Goal: Task Accomplishment & Management: Manage account settings

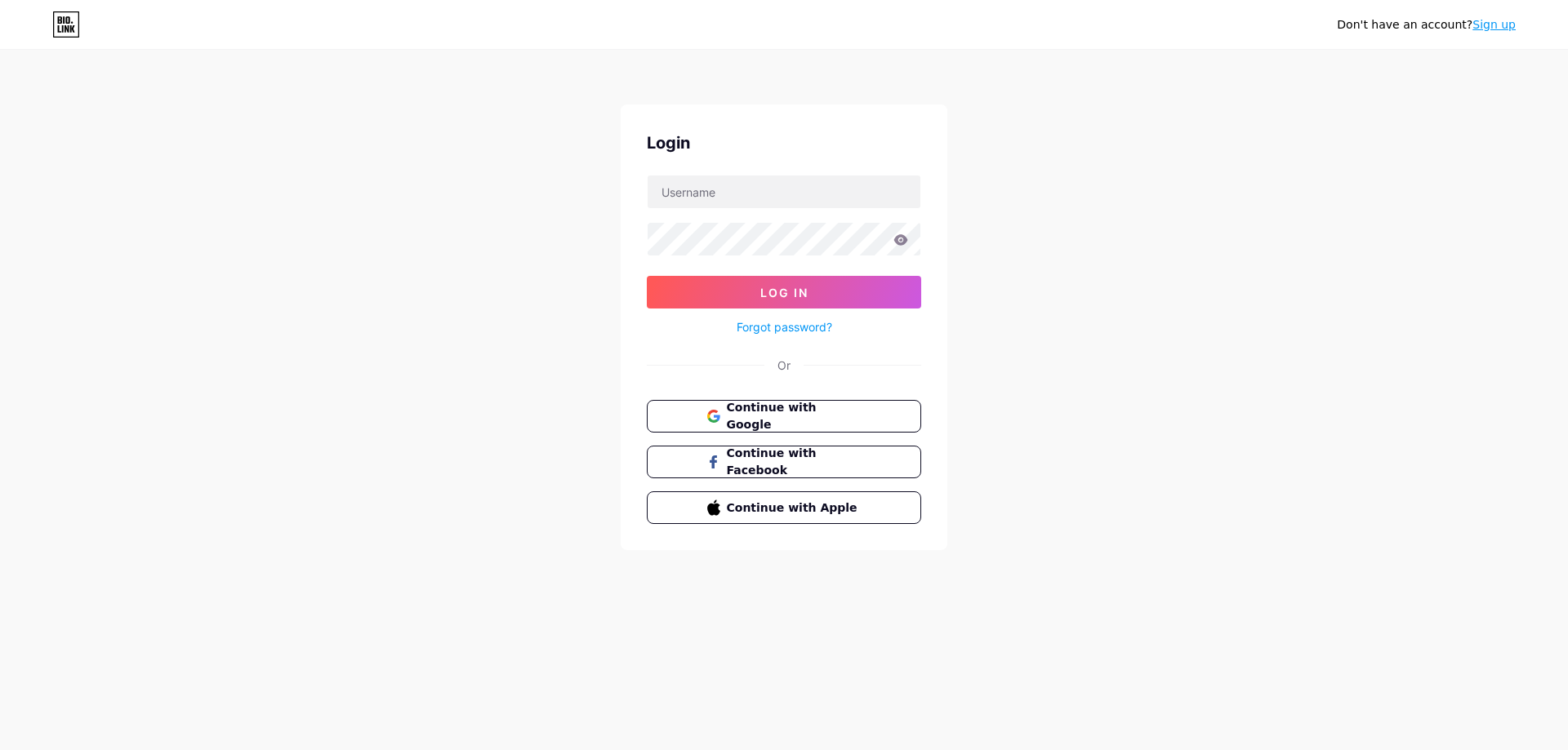
click at [785, 211] on form "Log In Forgot password?" at bounding box center [784, 256] width 274 height 163
click at [822, 411] on span "Continue with Google" at bounding box center [793, 417] width 136 height 35
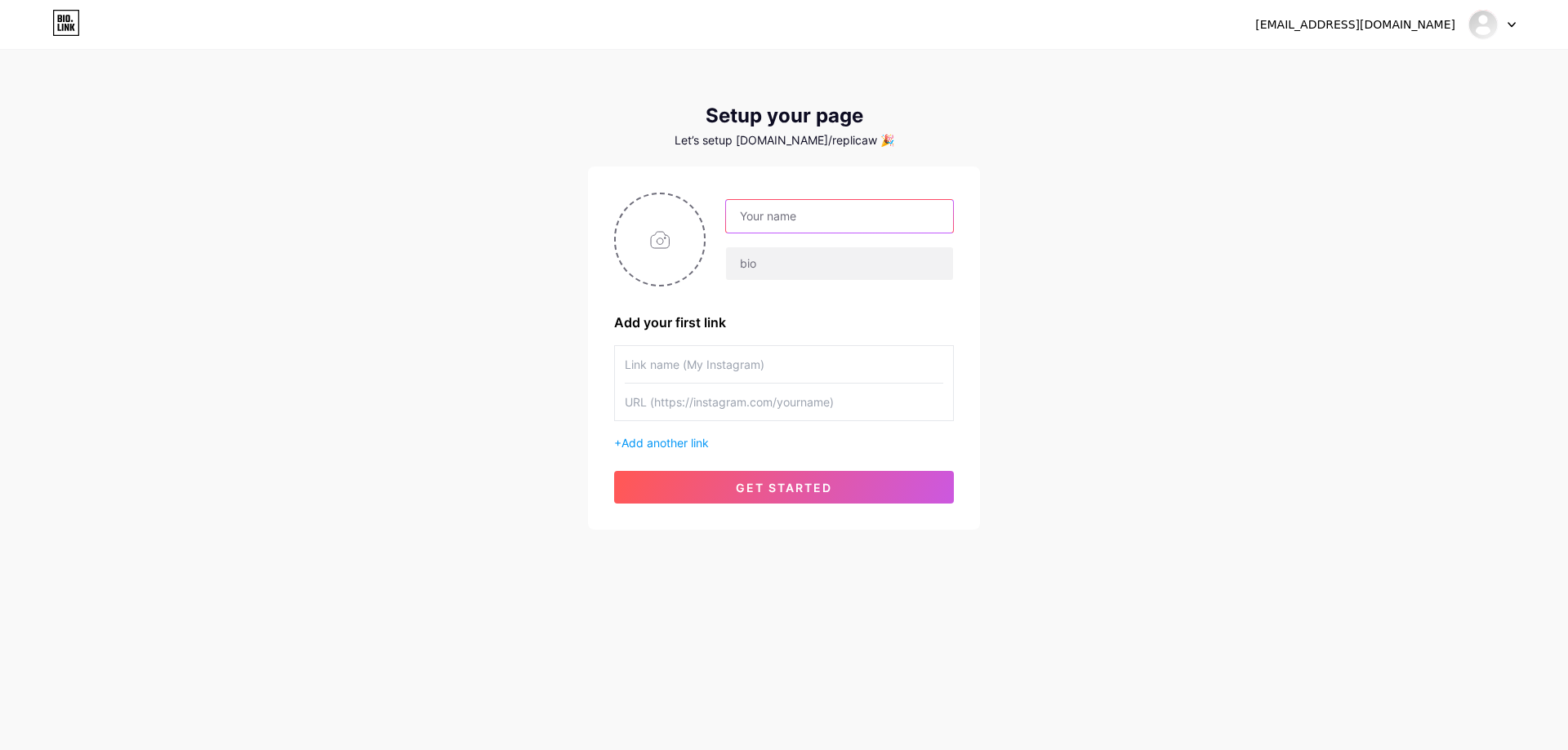
click at [812, 211] on input "text" at bounding box center [839, 215] width 227 height 33
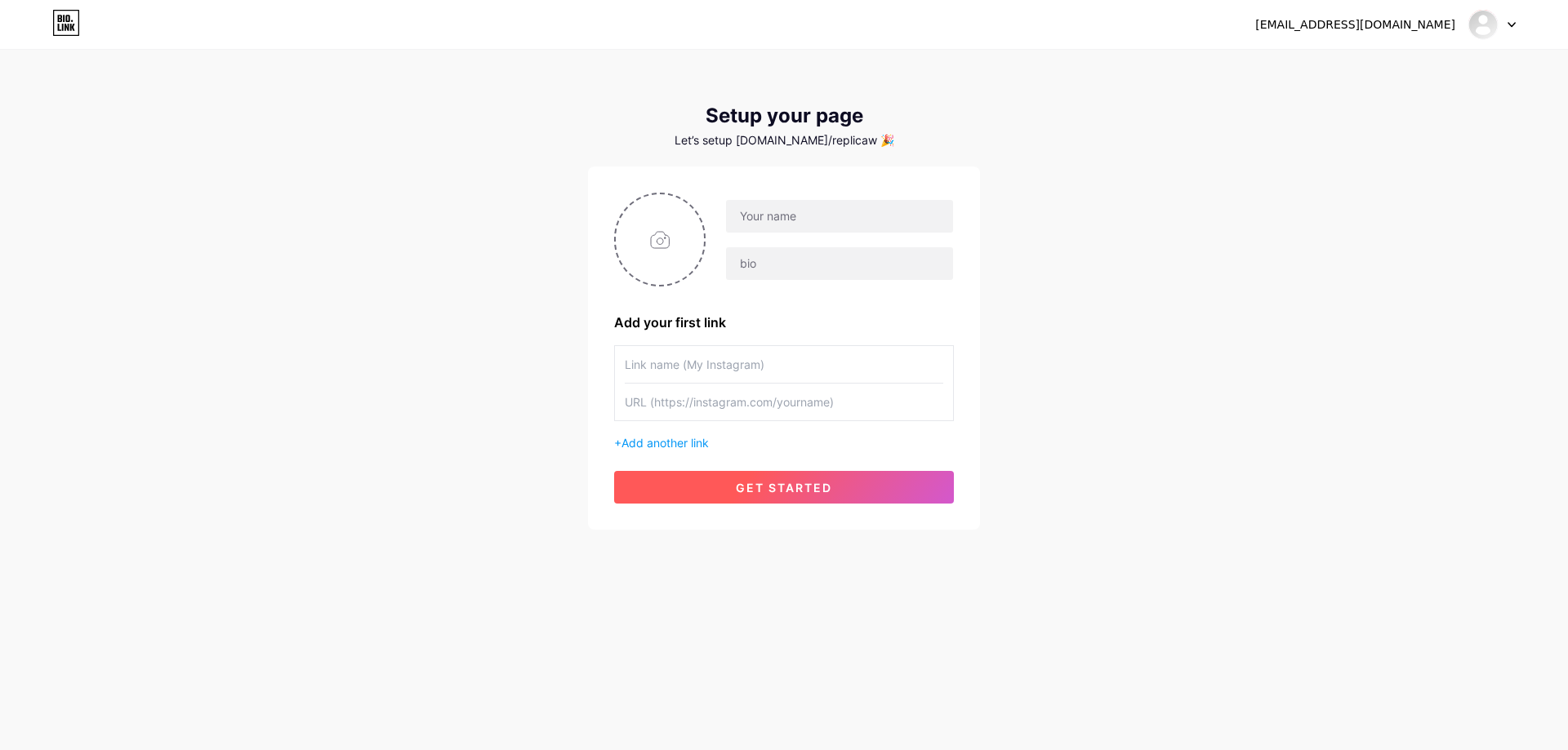
click at [829, 487] on span "get started" at bounding box center [784, 488] width 97 height 14
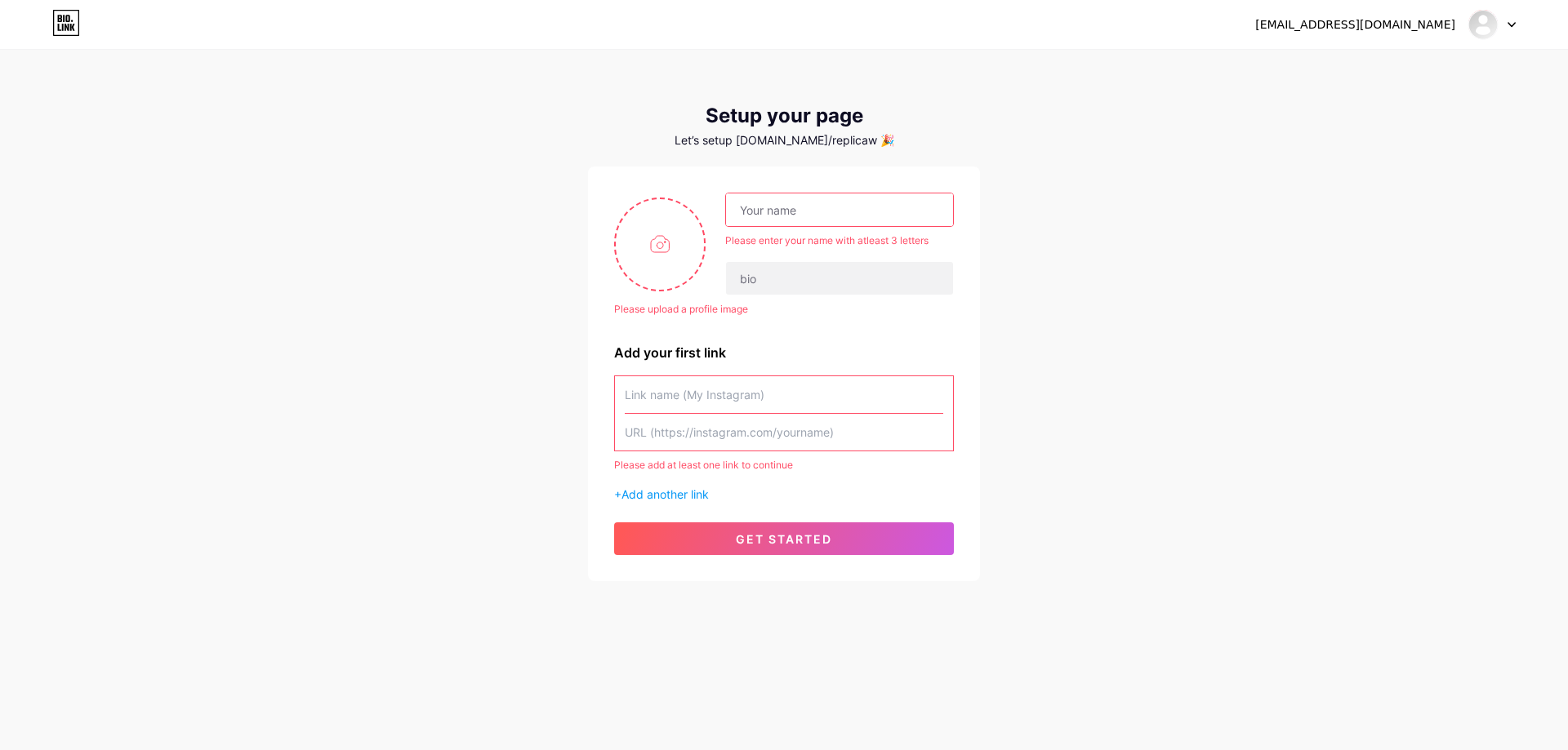
click at [823, 218] on input "text" at bounding box center [839, 209] width 227 height 33
type input "llvvpurchasing@gmail.com"
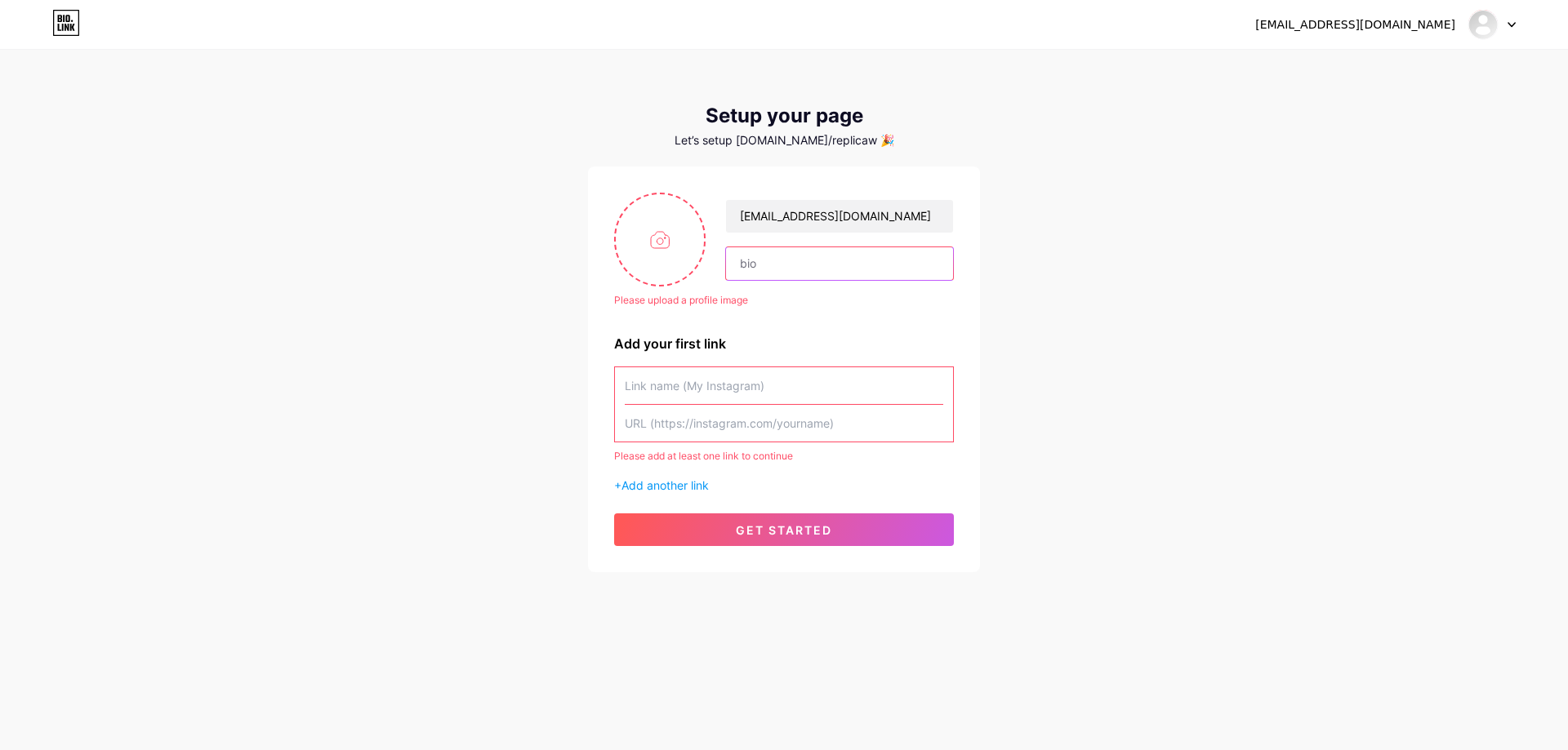
click at [824, 258] on input "text" at bounding box center [839, 263] width 227 height 33
click at [786, 381] on input "text" at bounding box center [784, 386] width 318 height 37
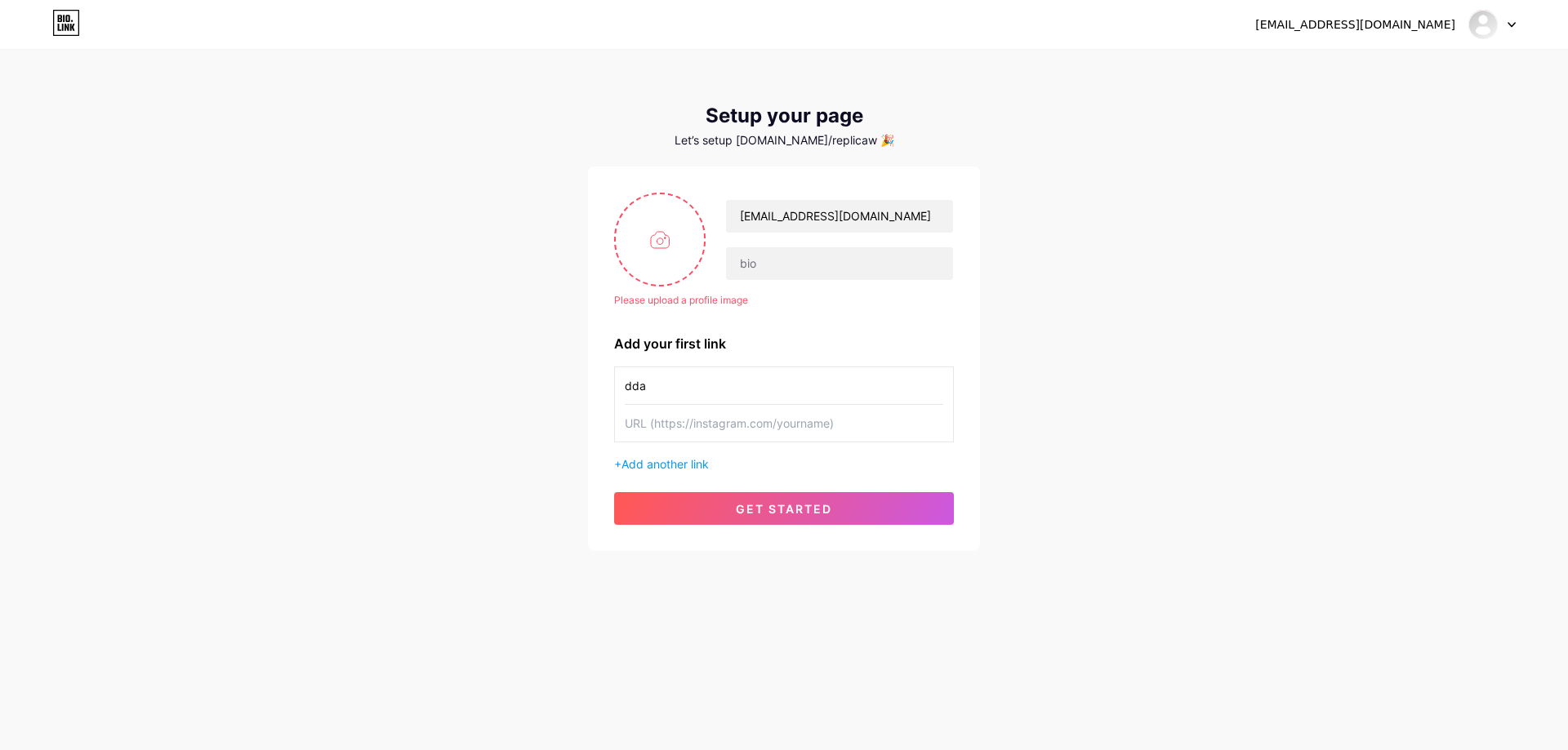
type input "dda"
click at [821, 480] on div "Please upload a profile image llvvpurchasing@gmail.com Please upload a profile …" at bounding box center [784, 359] width 339 height 332
click at [825, 501] on button "get started" at bounding box center [784, 508] width 339 height 33
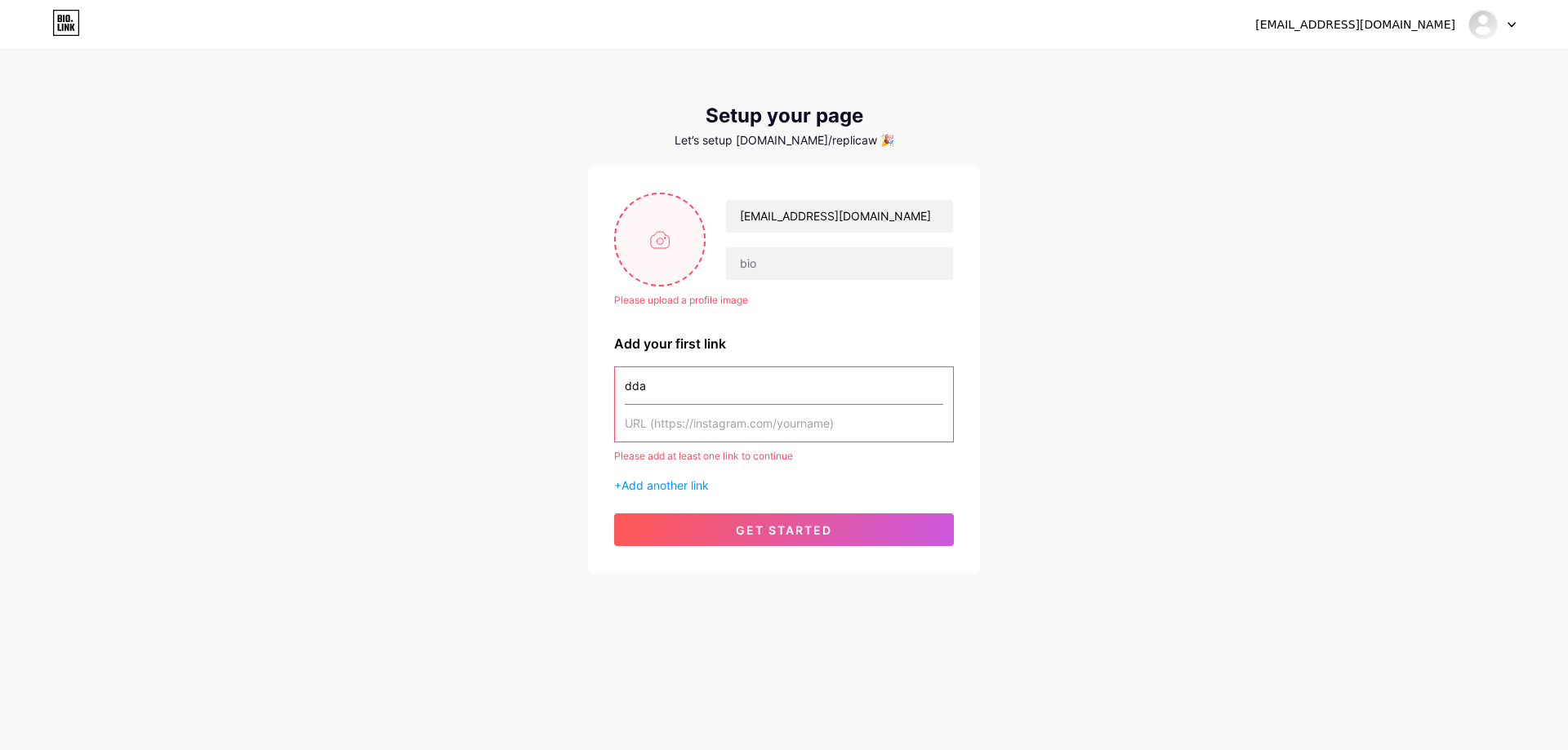
click at [645, 211] on input "file" at bounding box center [660, 239] width 88 height 91
type input "C:\fakepath\photo_2025-06-27_13-29-26-20250702090552-0rwl2.png"
click at [757, 429] on input "text" at bounding box center [784, 424] width 318 height 37
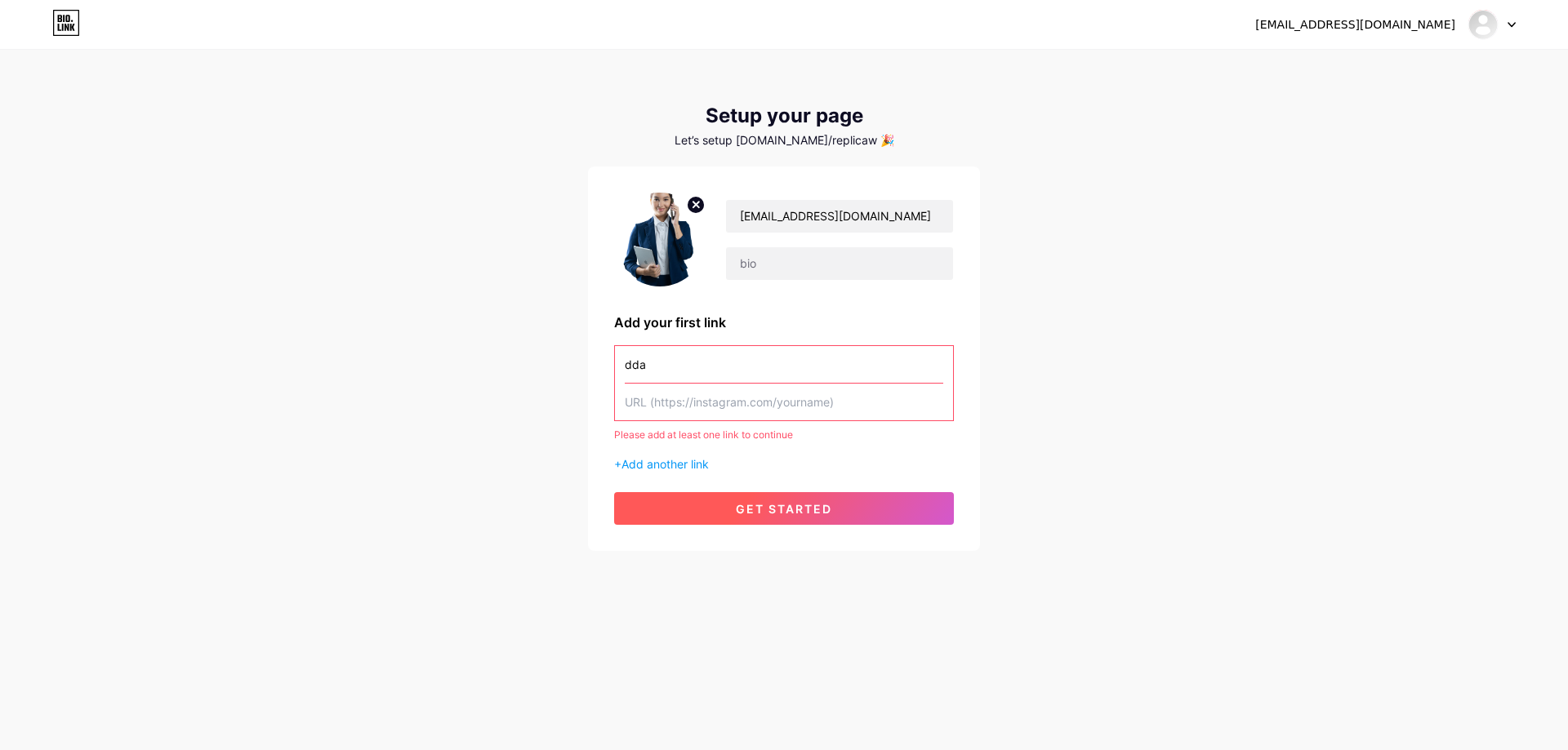
paste input "https://app.lihi.io/admin"
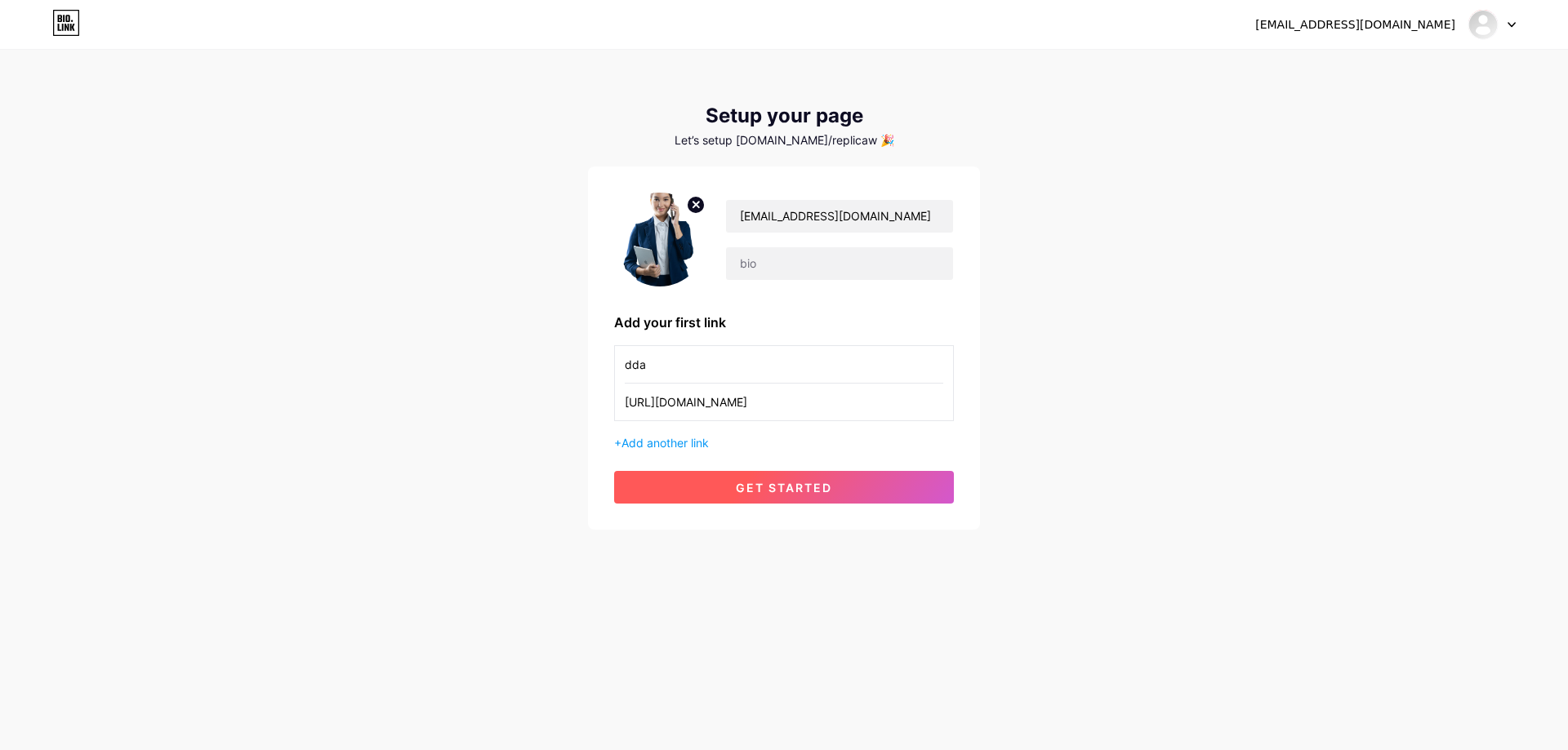
type input "https://app.lihi.io/admin"
click at [908, 485] on button "get started" at bounding box center [784, 487] width 339 height 33
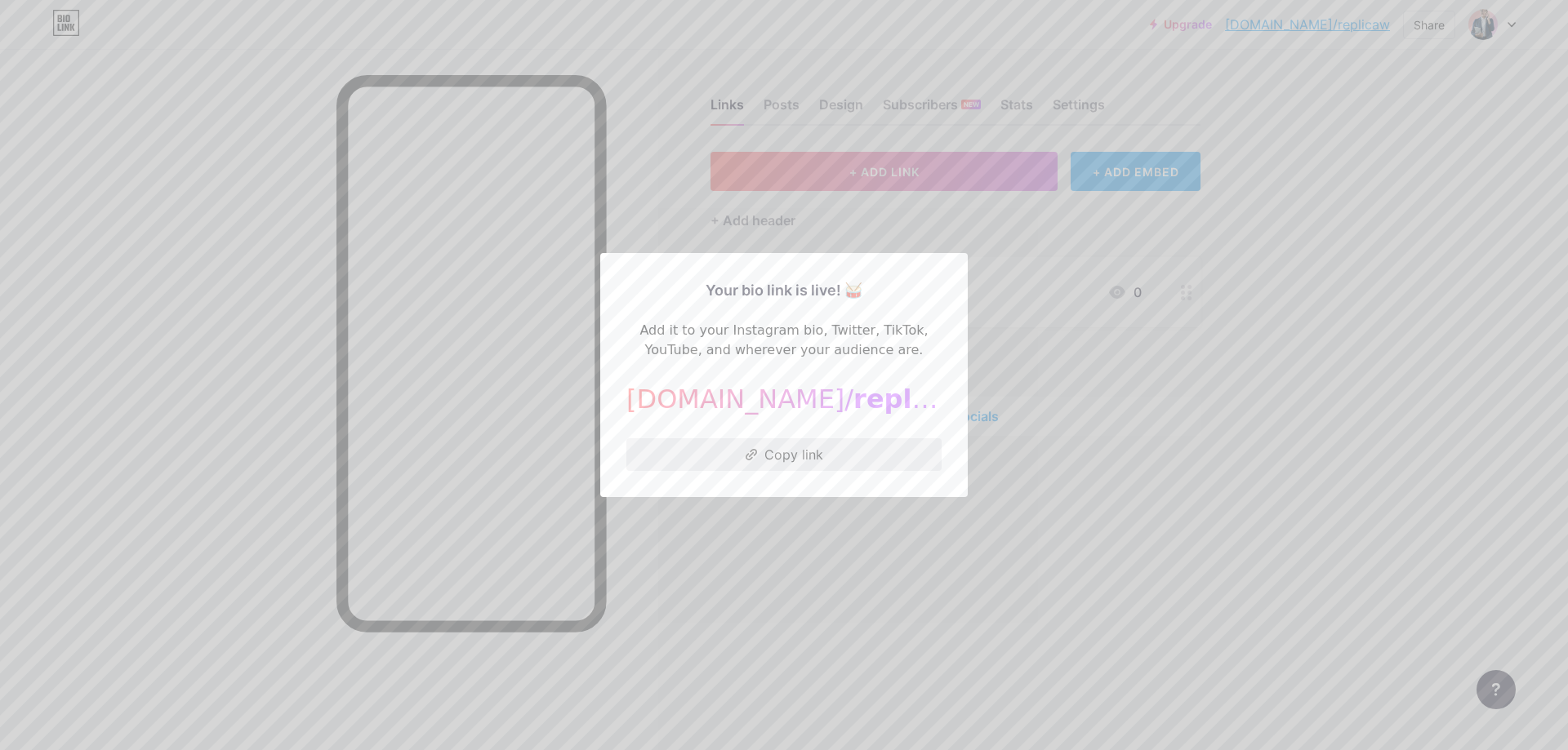
click at [834, 464] on button "Copy link" at bounding box center [784, 455] width 315 height 33
click at [1114, 478] on div at bounding box center [784, 375] width 1568 height 750
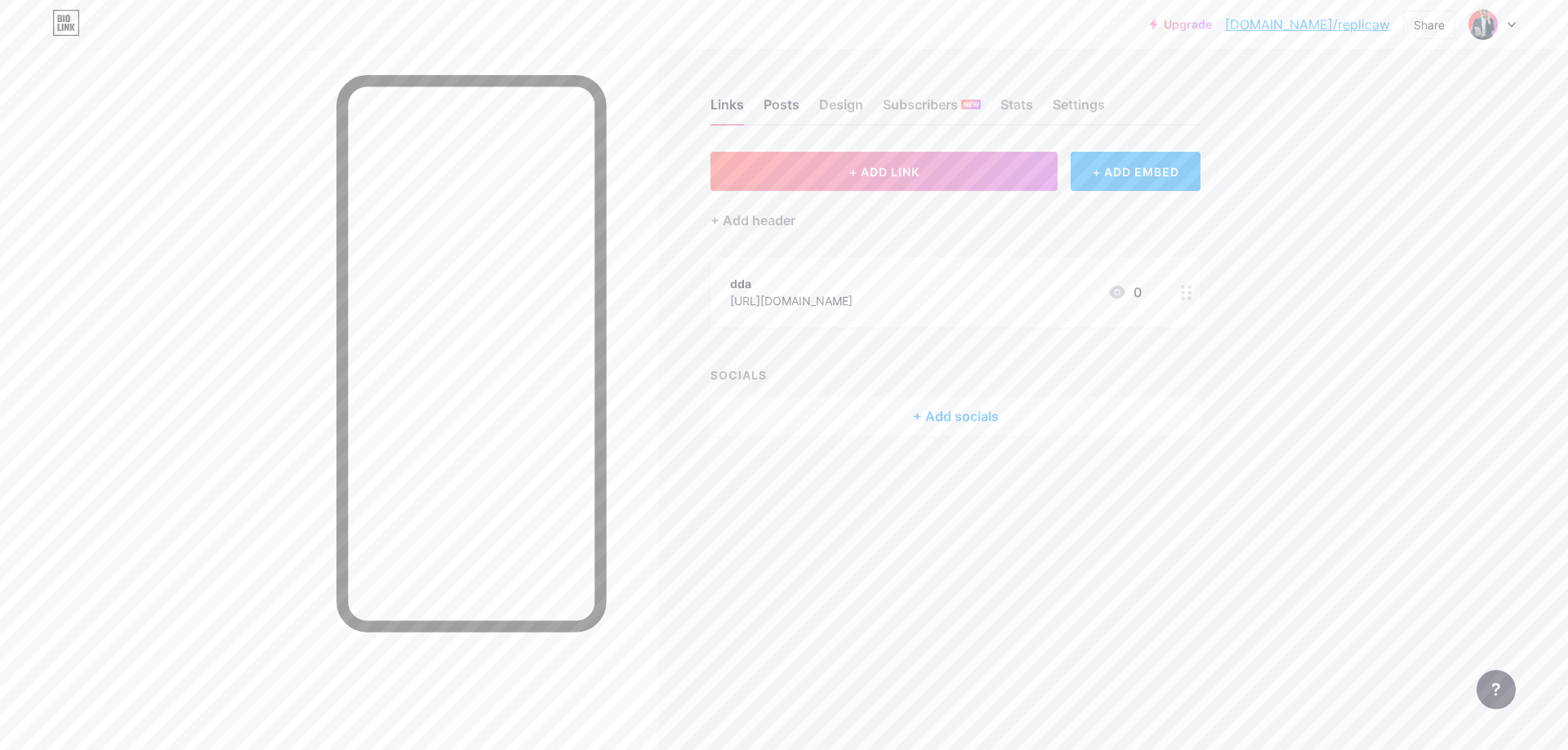
click at [792, 99] on div "Posts" at bounding box center [781, 109] width 36 height 29
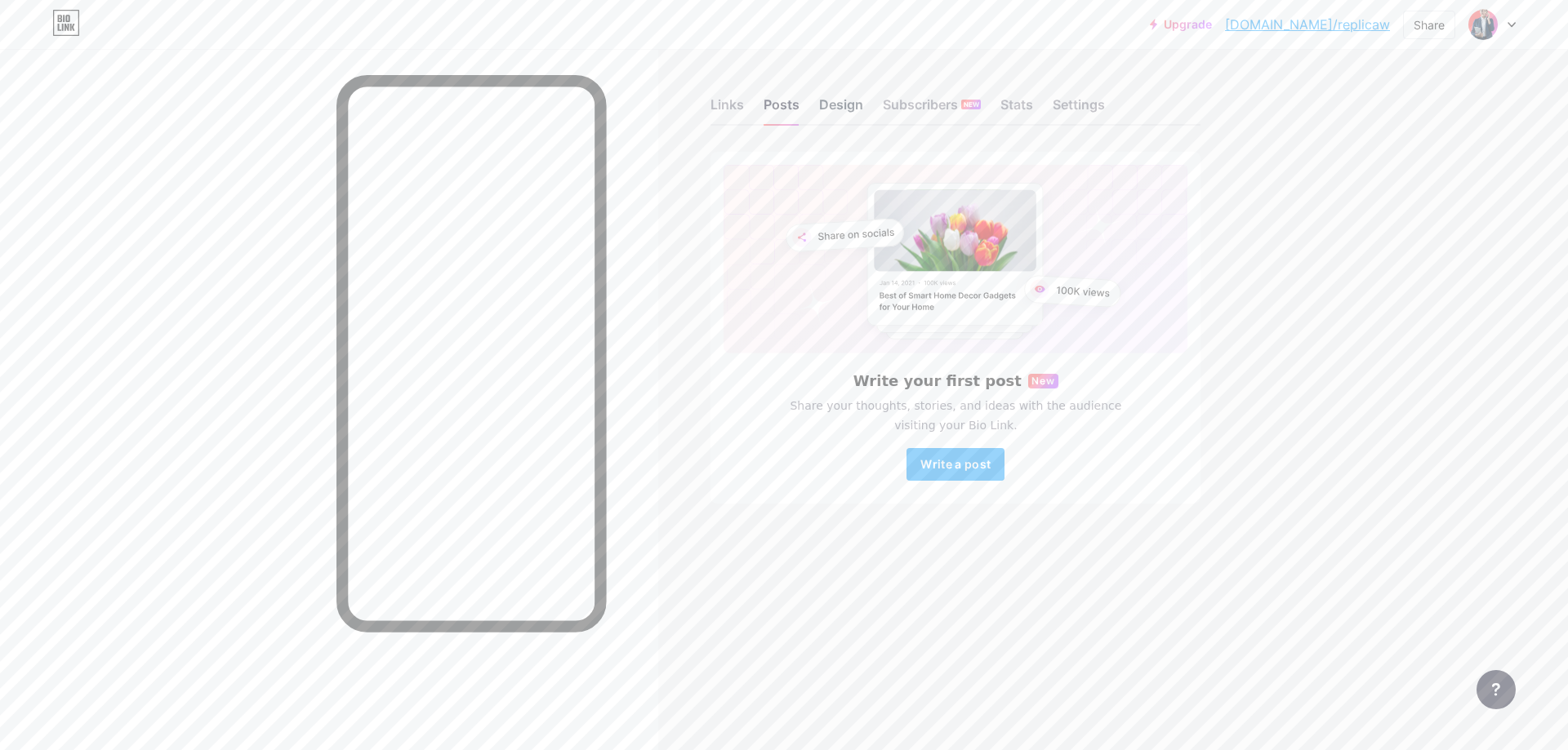
click at [839, 99] on div "Design" at bounding box center [841, 109] width 44 height 29
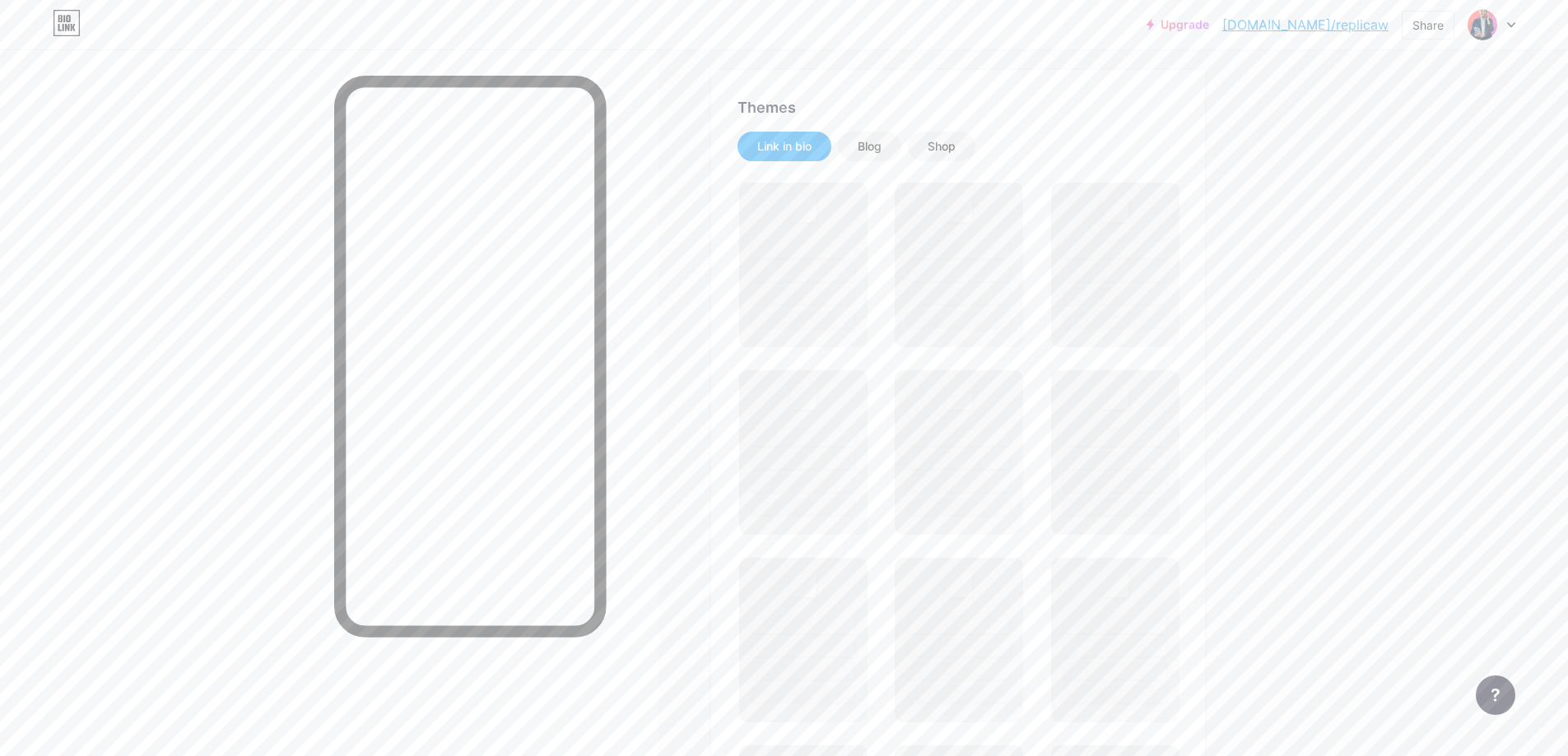
scroll to position [329, 0]
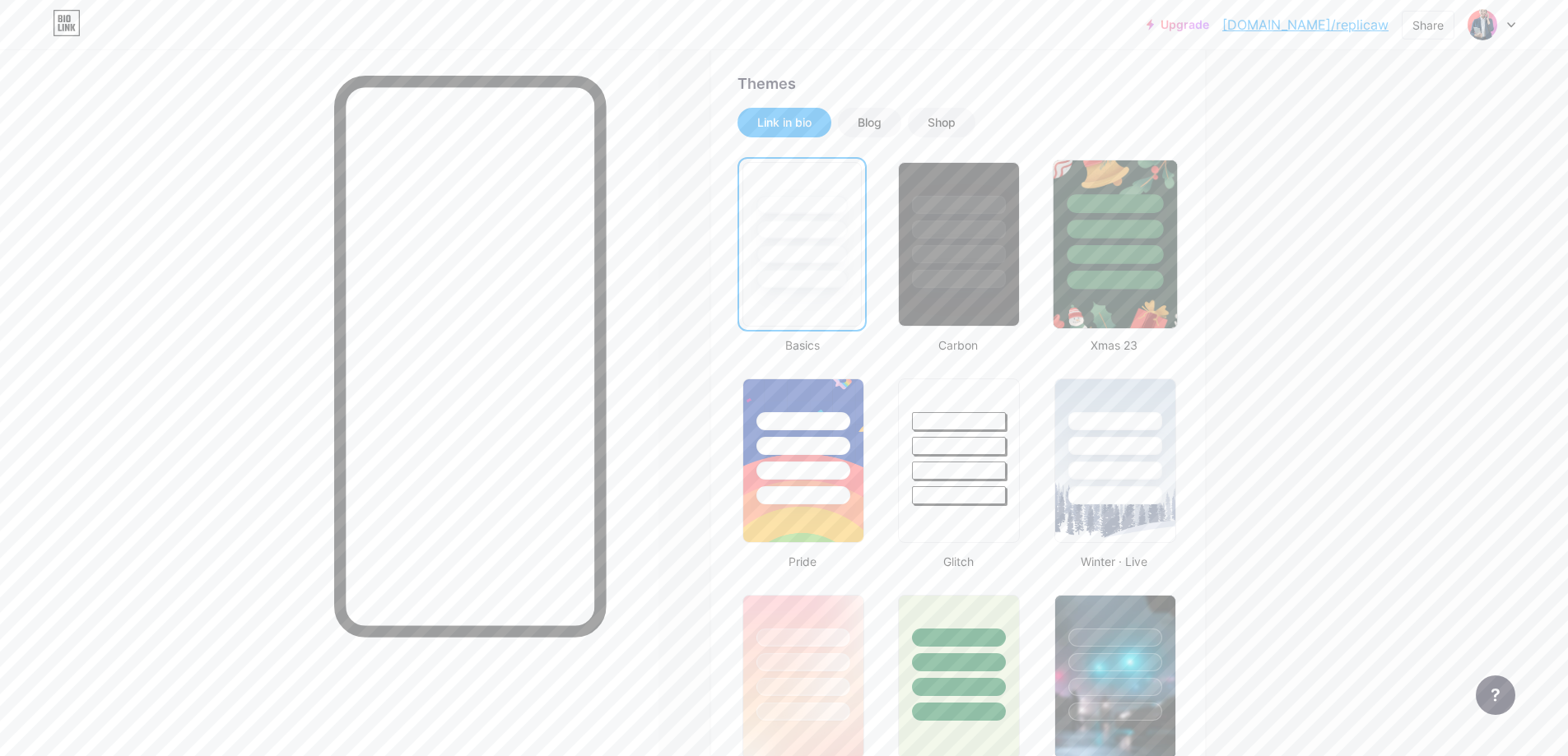
click at [1096, 309] on img at bounding box center [1115, 244] width 123 height 168
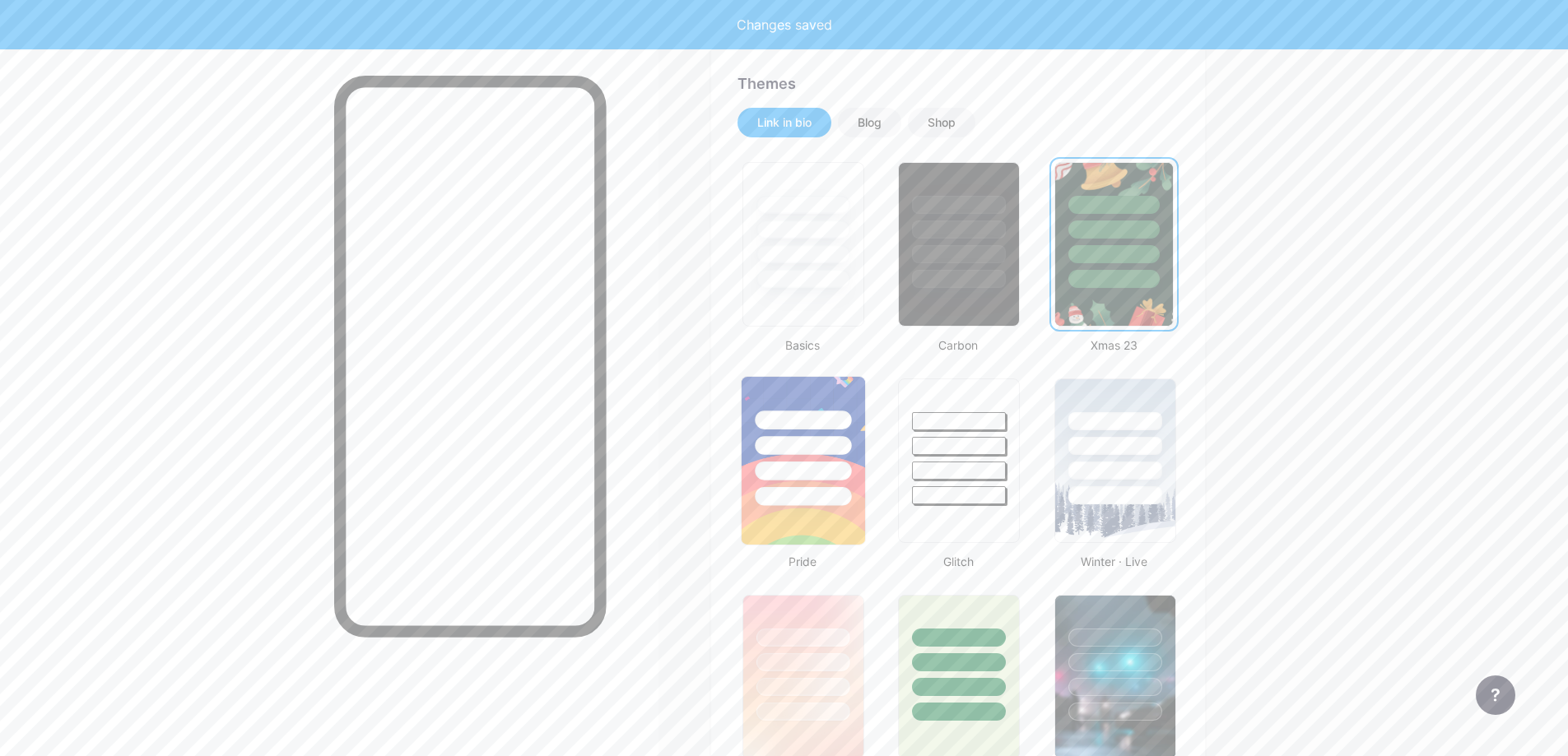
click at [823, 456] on div at bounding box center [803, 441] width 123 height 129
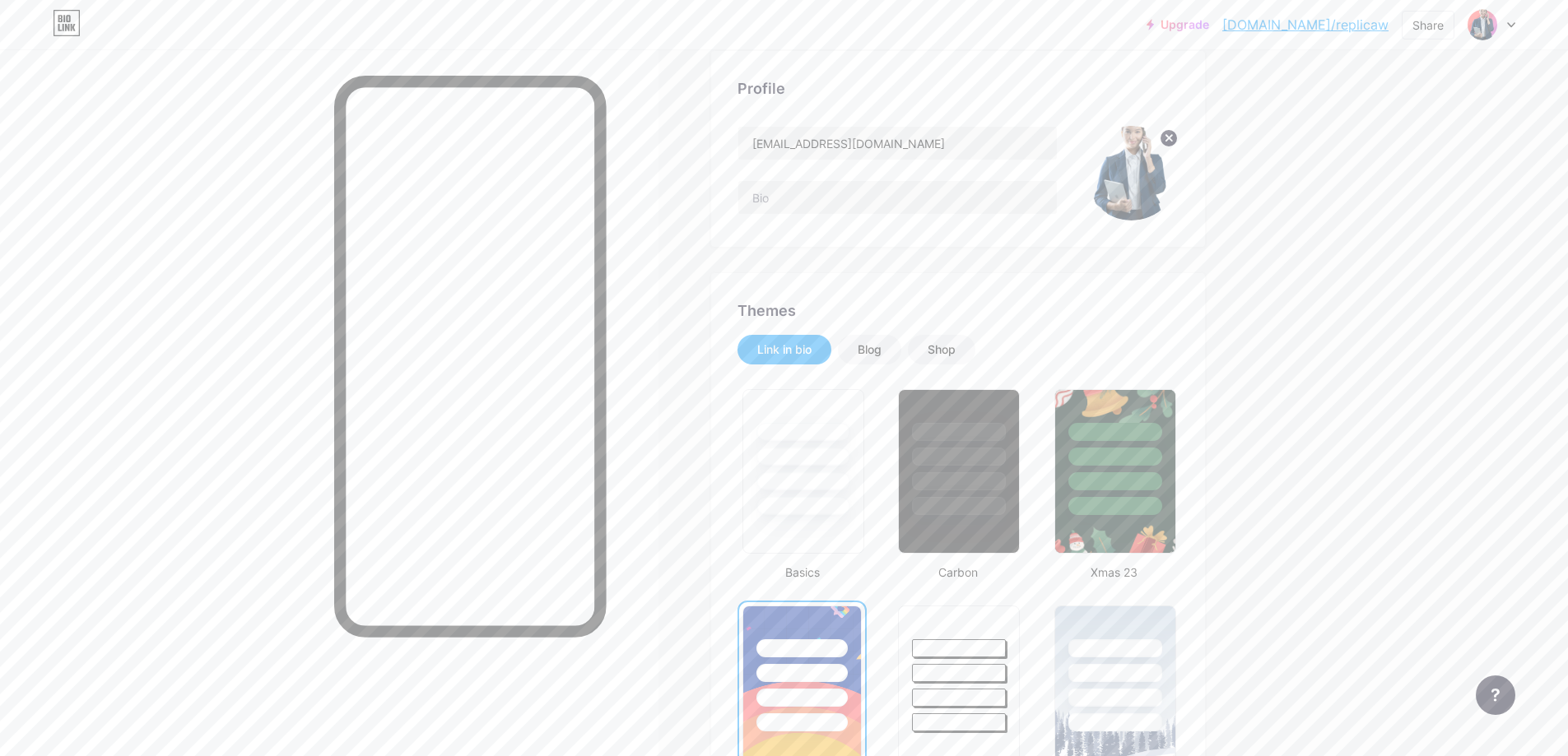
scroll to position [0, 0]
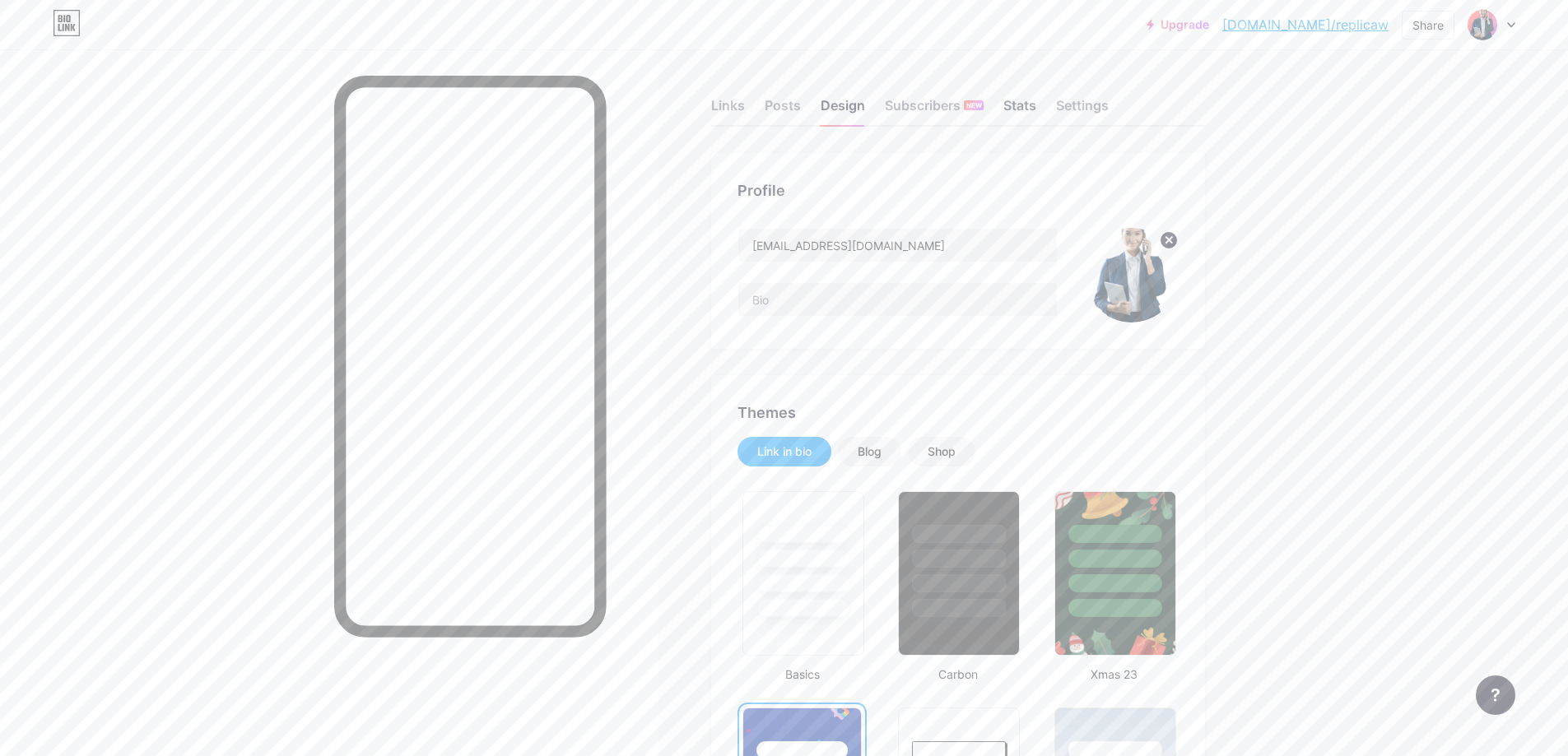
click at [1013, 109] on div "Stats" at bounding box center [1019, 110] width 33 height 29
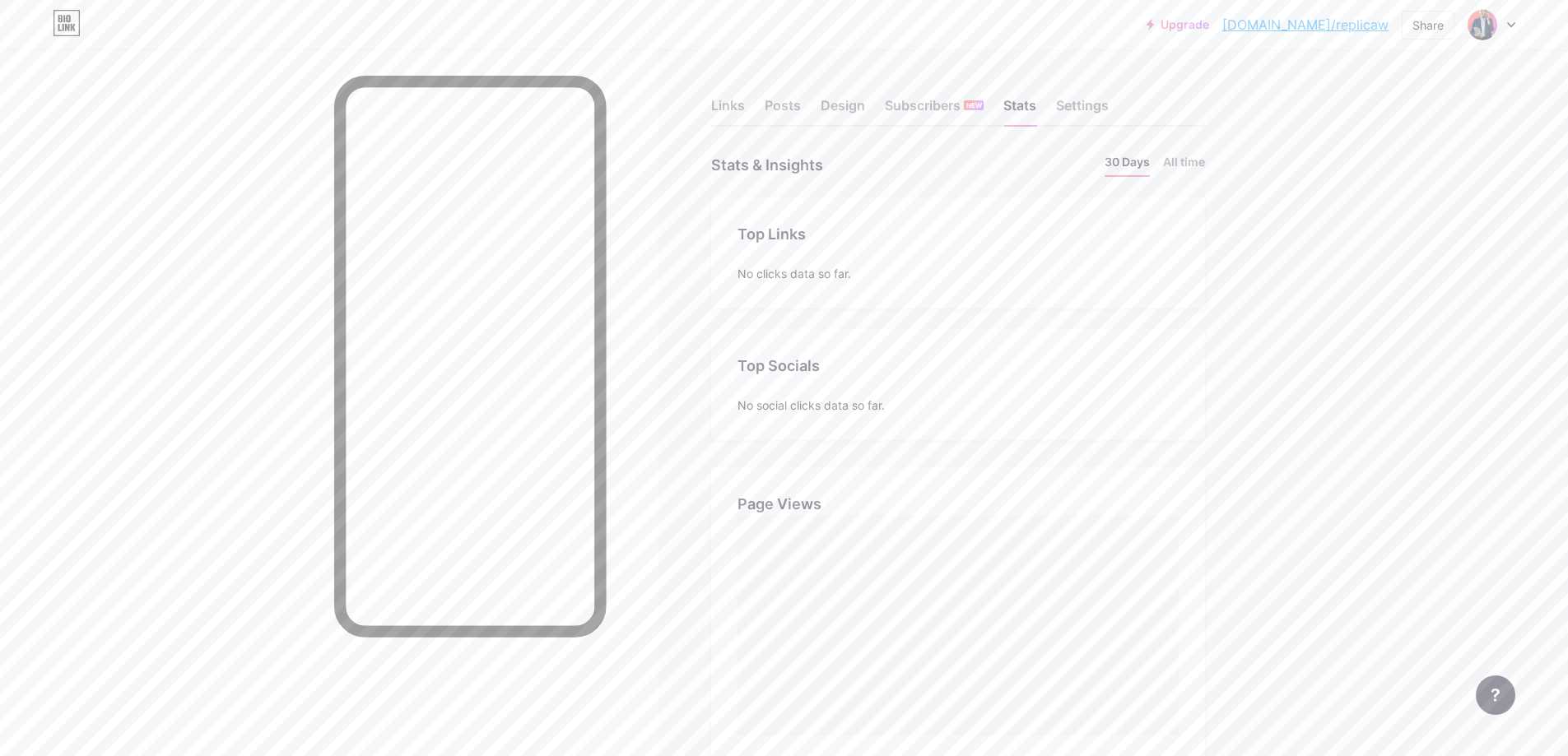
scroll to position [756, 1568]
click at [1112, 121] on div "链接 帖子 设计 订阅者 新的 统计数据 设置" at bounding box center [957, 97] width 494 height 58
click at [1061, 121] on div "链接 帖子 设计 订阅者 新的 统计数据 设置" at bounding box center [957, 97] width 494 height 58
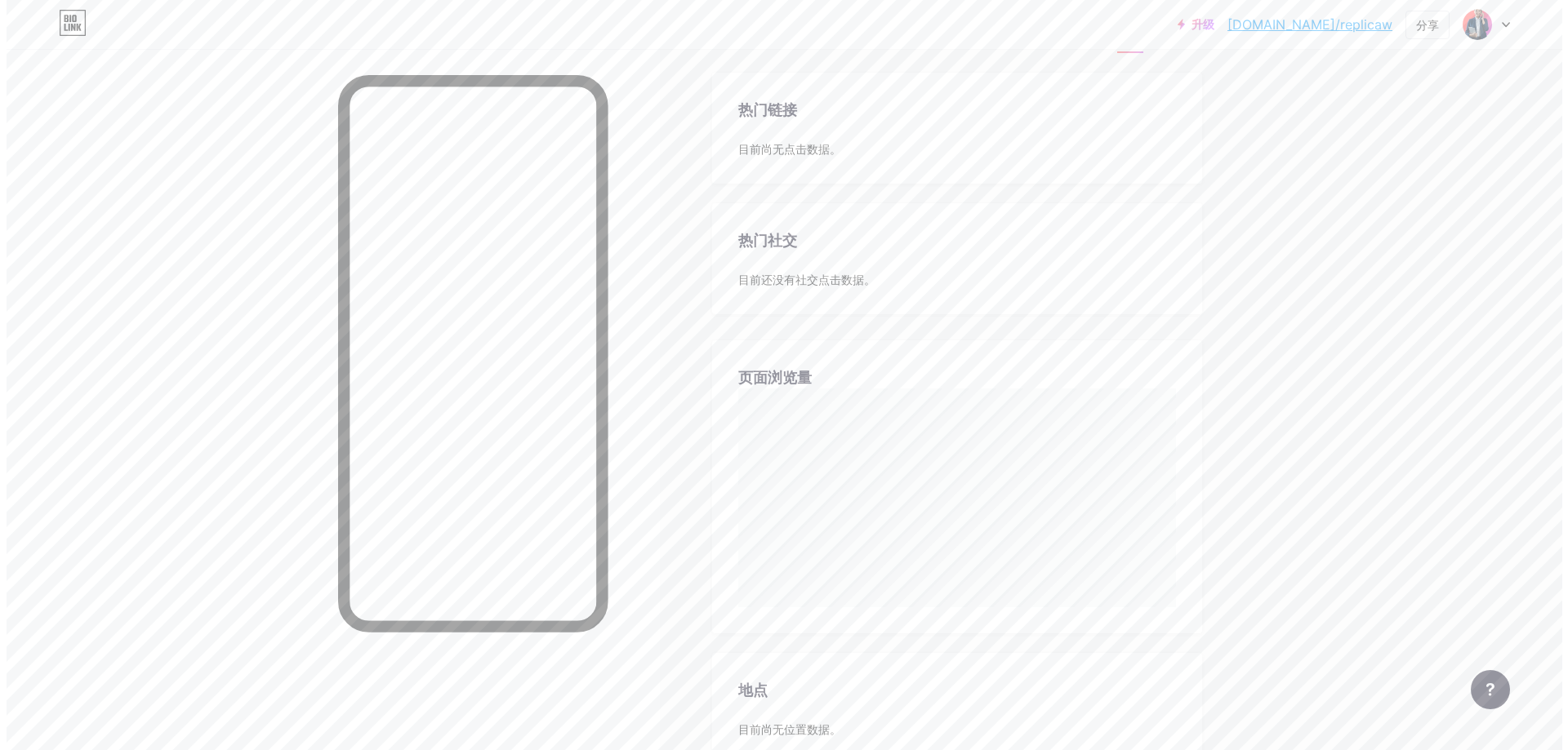
scroll to position [0, 0]
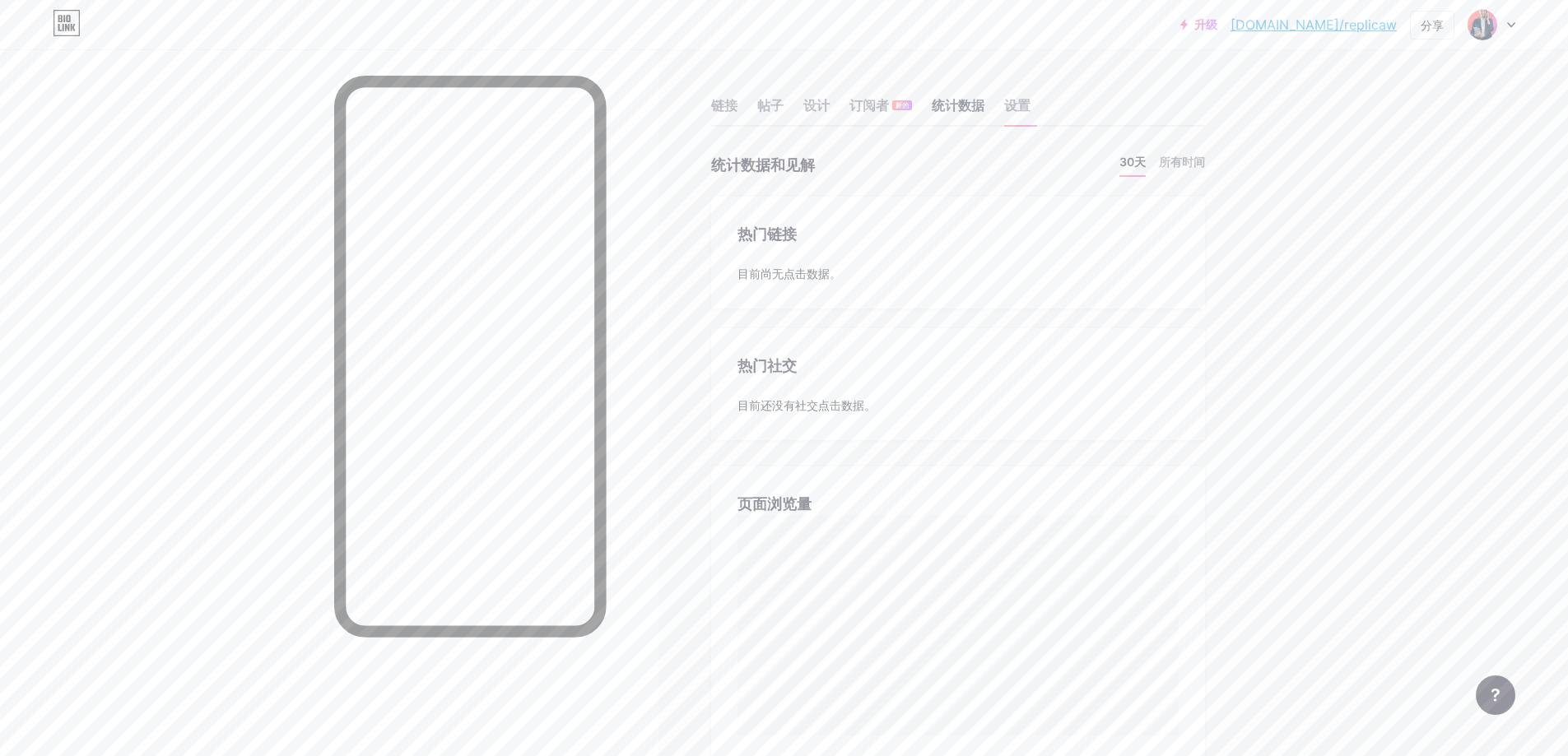
click at [955, 116] on div "统计数据" at bounding box center [957, 110] width 52 height 29
click at [850, 104] on div "链接 帖子 设计 订阅者 新的 统计数据 设置" at bounding box center [957, 97] width 494 height 58
click at [830, 106] on font "设计" at bounding box center [816, 105] width 27 height 17
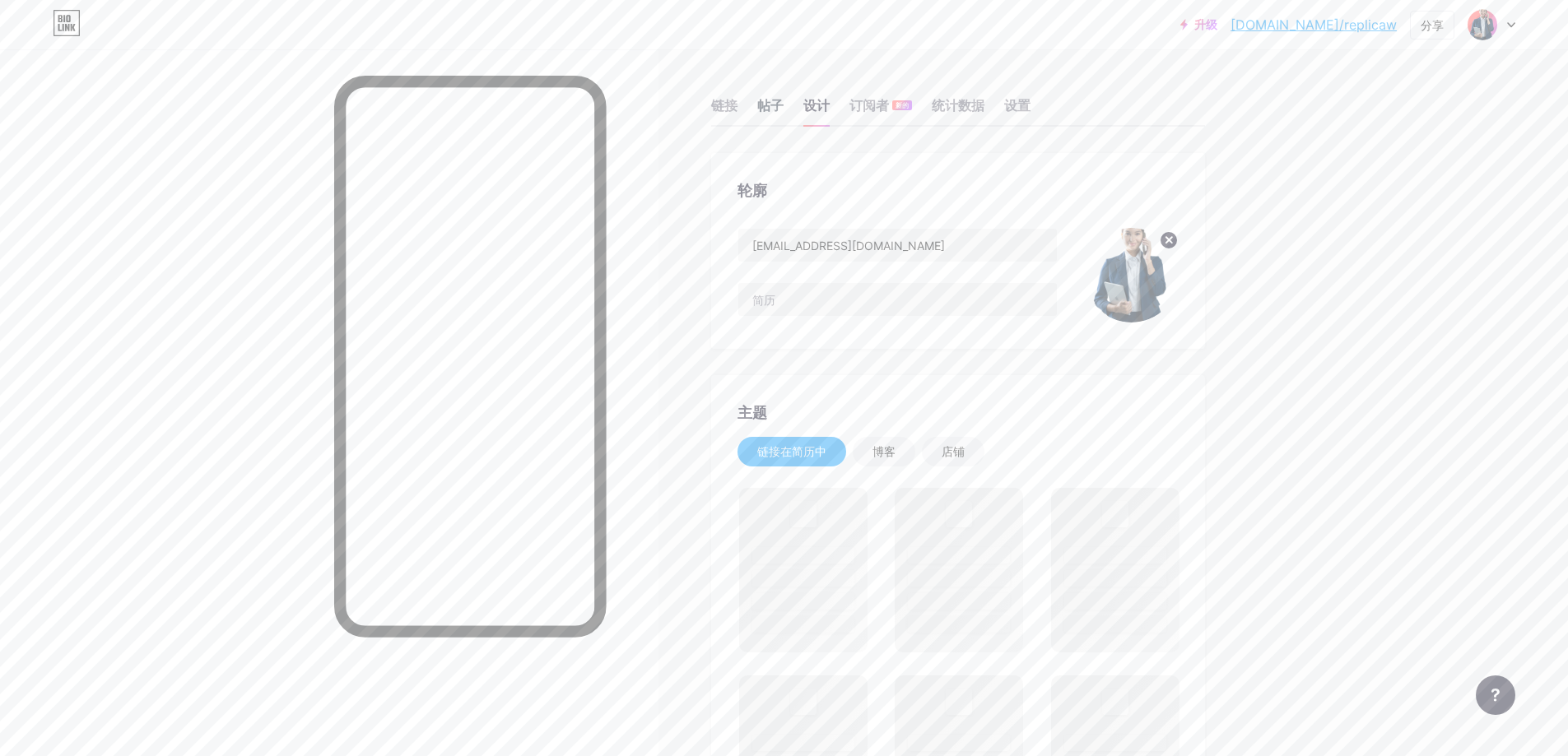
click at [765, 106] on font "帖子" at bounding box center [770, 105] width 27 height 17
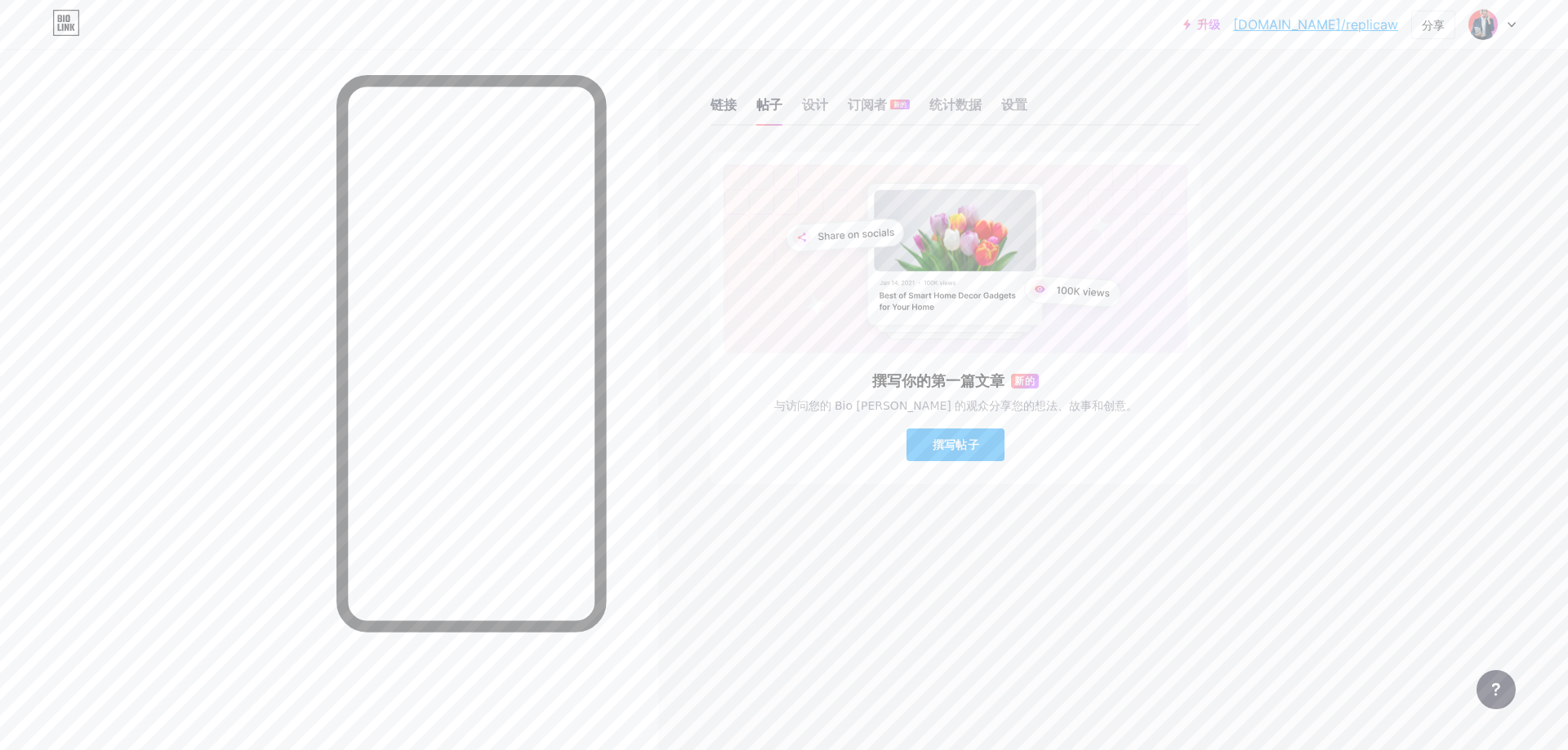
click at [722, 111] on font "链接" at bounding box center [724, 105] width 26 height 17
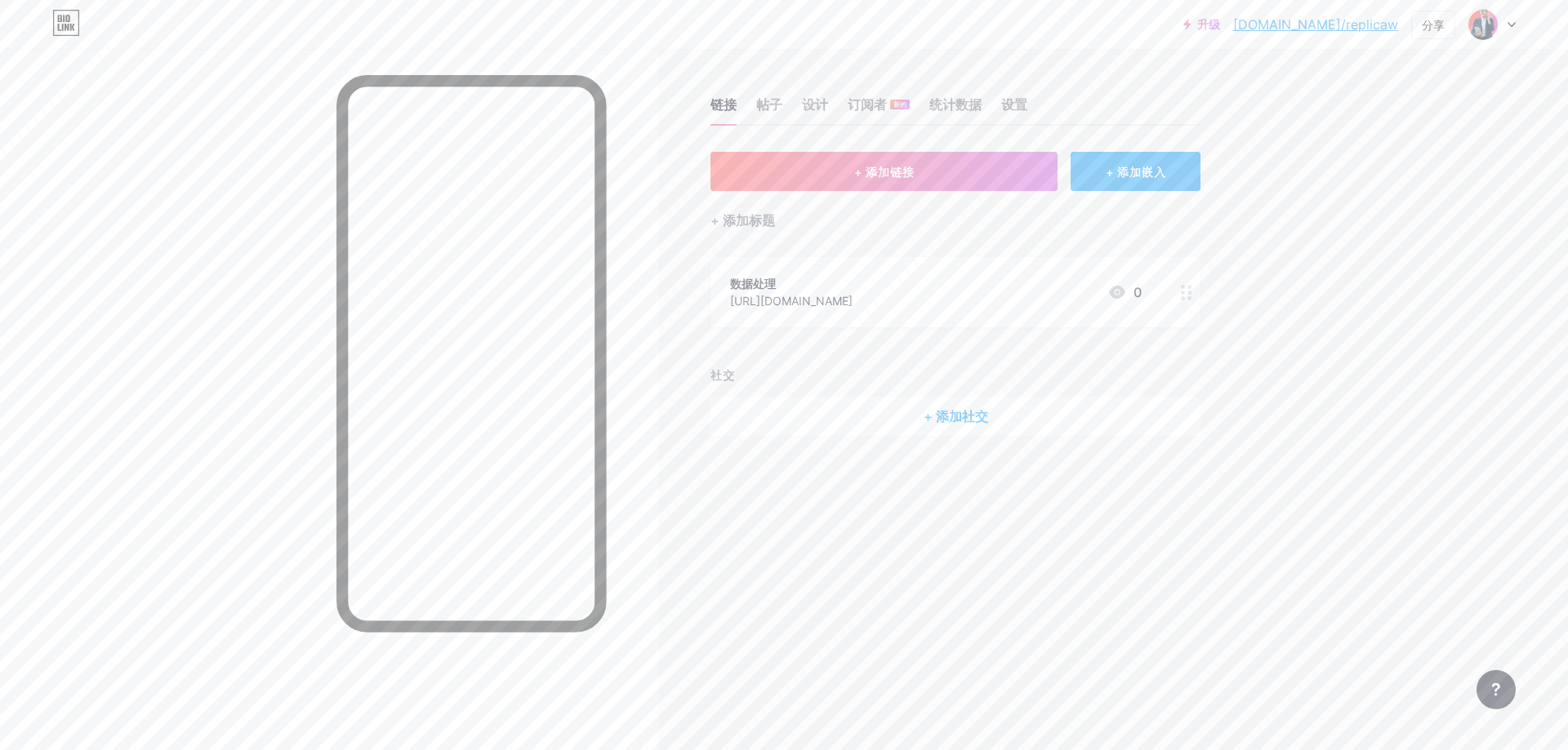
click at [1039, 304] on div "数据处理 https://app.lihi.io/admin 0" at bounding box center [936, 292] width 412 height 38
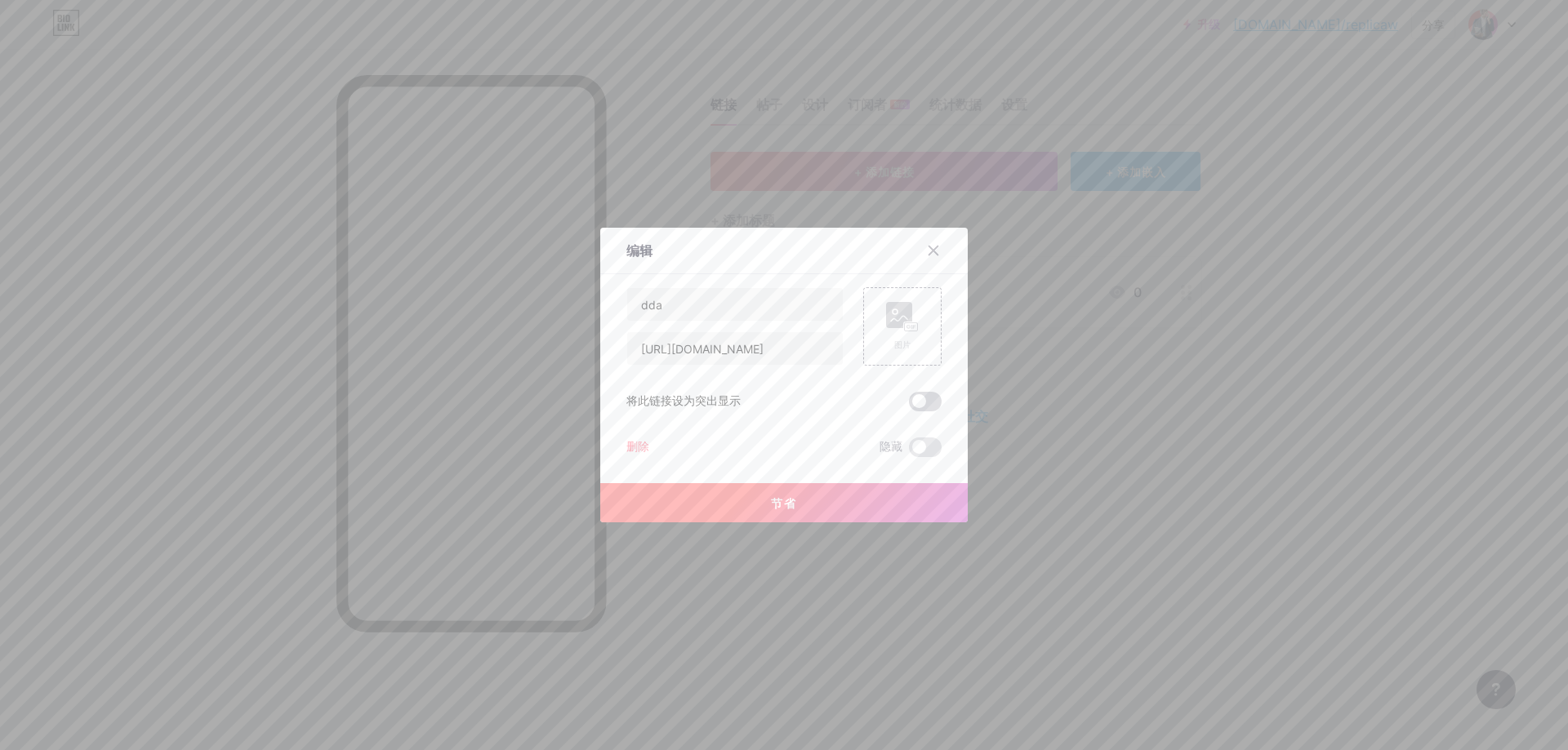
click at [916, 395] on span at bounding box center [924, 402] width 33 height 19
click at [908, 405] on input "checkbox" at bounding box center [908, 405] width 0 height 0
click at [930, 251] on icon at bounding box center [934, 251] width 9 height 9
